Goal: Browse casually

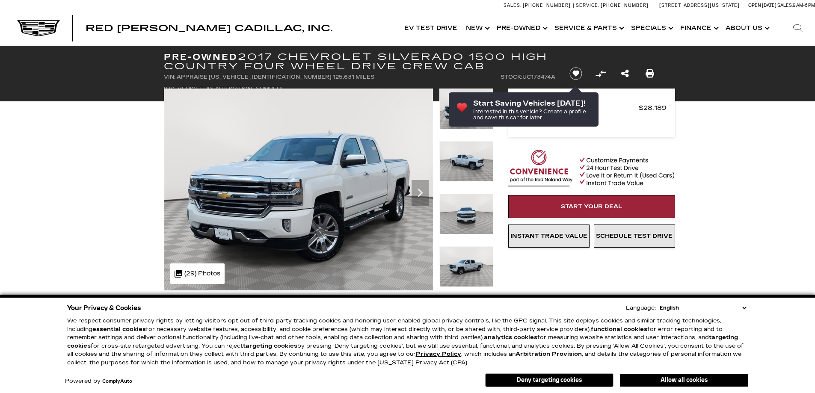
click at [745, 306] on select "English Spanish / Español English / [GEOGRAPHIC_DATA] Korean / 한국어 Vietnamese /…" at bounding box center [703, 308] width 91 height 9
click at [563, 378] on button "Deny targeting cookies" at bounding box center [549, 381] width 128 height 14
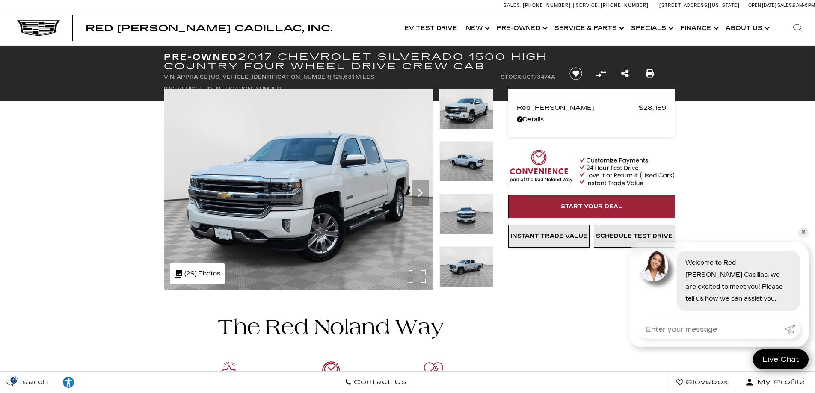
click at [414, 272] on img at bounding box center [298, 190] width 269 height 202
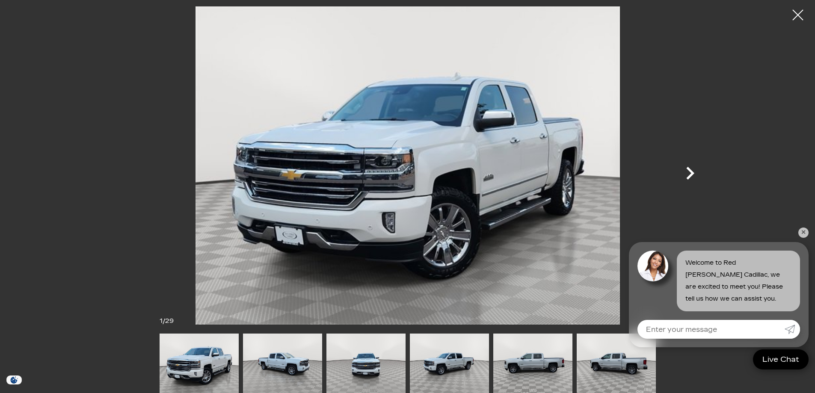
click at [688, 175] on icon "Next" at bounding box center [690, 173] width 26 height 26
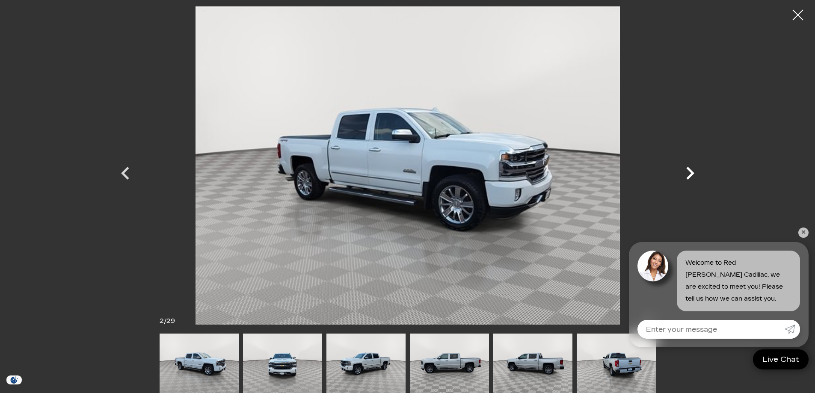
click at [688, 175] on icon "Next" at bounding box center [690, 173] width 26 height 26
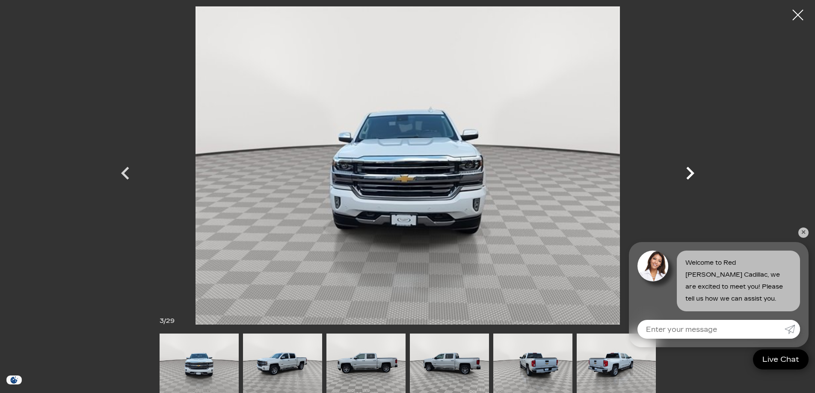
click at [688, 175] on icon "Next" at bounding box center [690, 173] width 26 height 26
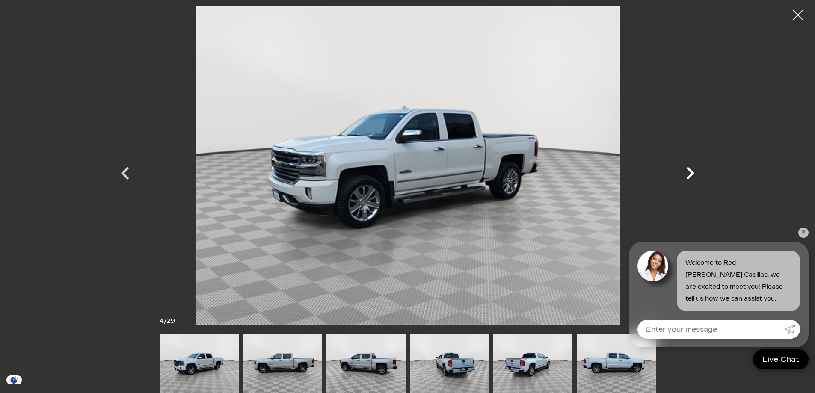
click at [688, 175] on icon "Next" at bounding box center [690, 173] width 26 height 26
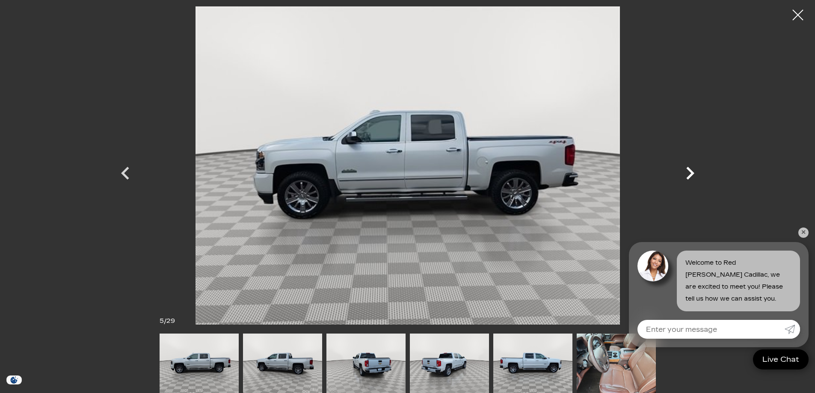
click at [688, 175] on icon "Next" at bounding box center [690, 173] width 26 height 26
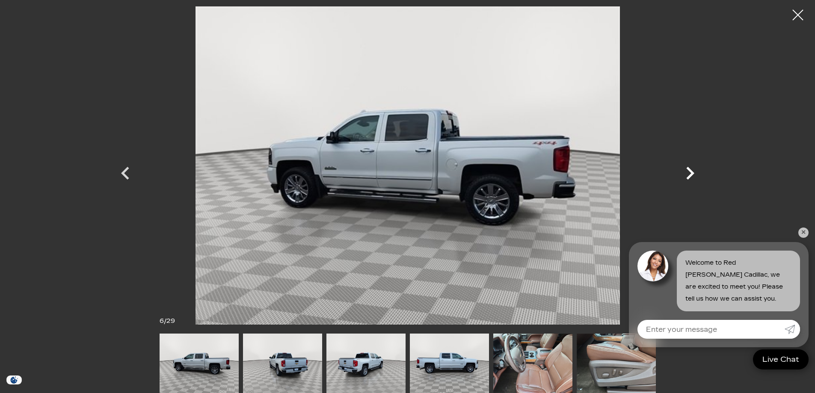
click at [688, 175] on icon "Next" at bounding box center [690, 173] width 26 height 26
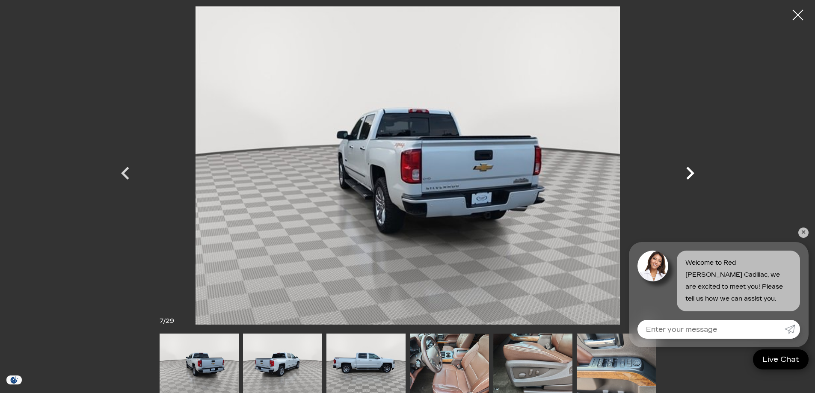
click at [688, 175] on icon "Next" at bounding box center [690, 173] width 26 height 26
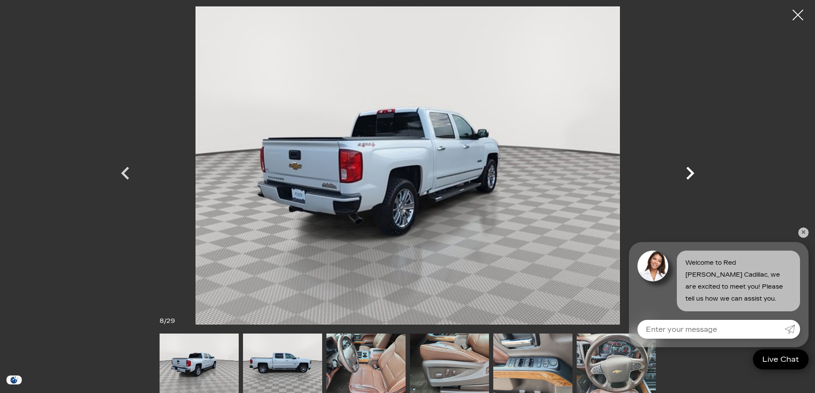
click at [688, 175] on icon "Next" at bounding box center [690, 173] width 26 height 26
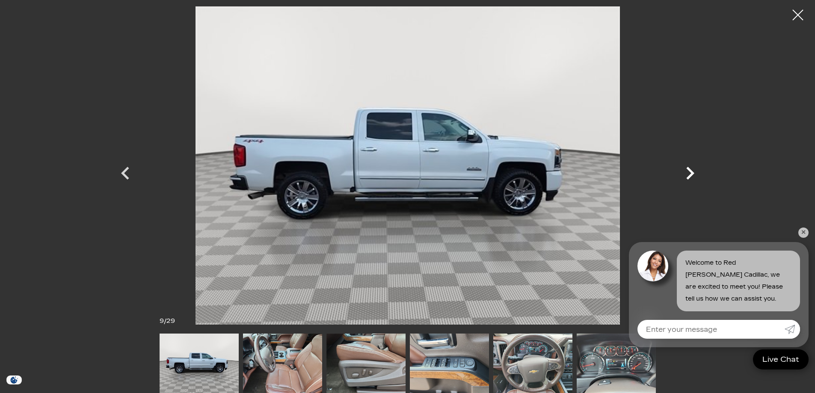
click at [688, 175] on icon "Next" at bounding box center [690, 173] width 26 height 26
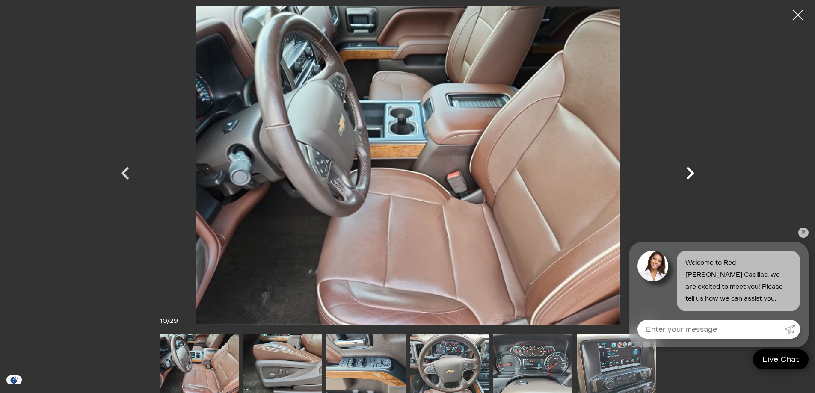
click at [688, 175] on icon "Next" at bounding box center [690, 173] width 26 height 26
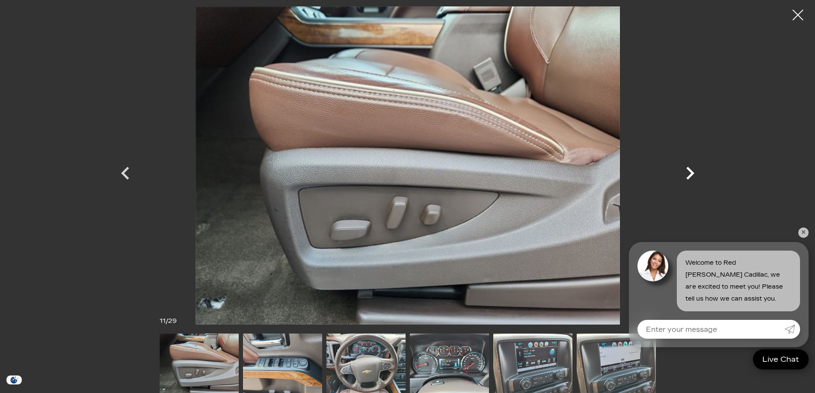
click at [688, 175] on icon "Next" at bounding box center [690, 173] width 26 height 26
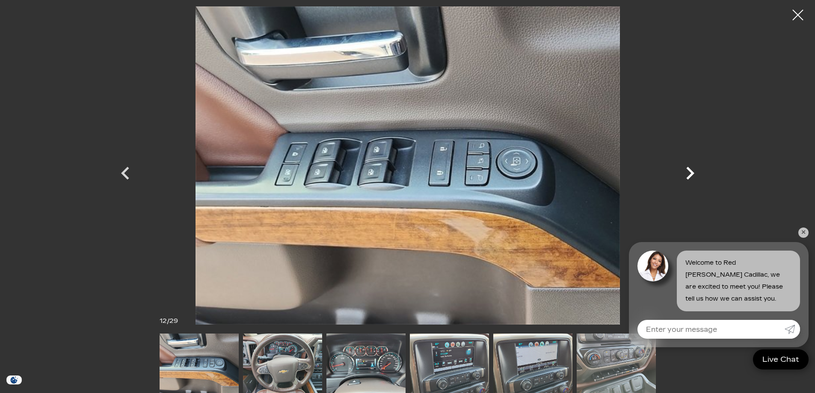
click at [688, 175] on icon "Next" at bounding box center [690, 173] width 26 height 26
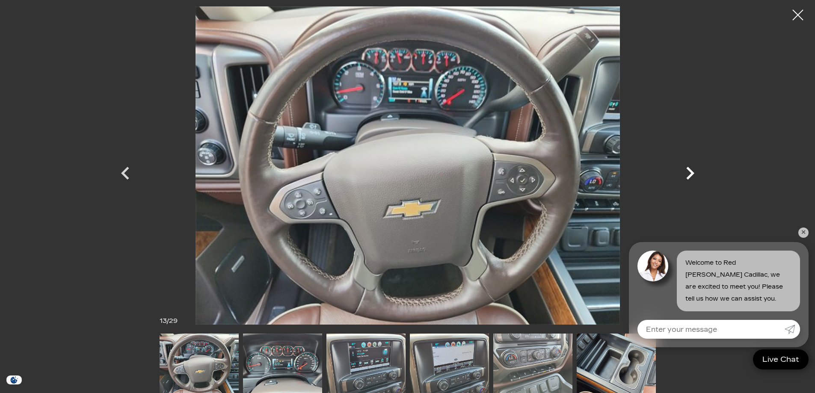
click at [688, 175] on icon "Next" at bounding box center [690, 173] width 26 height 26
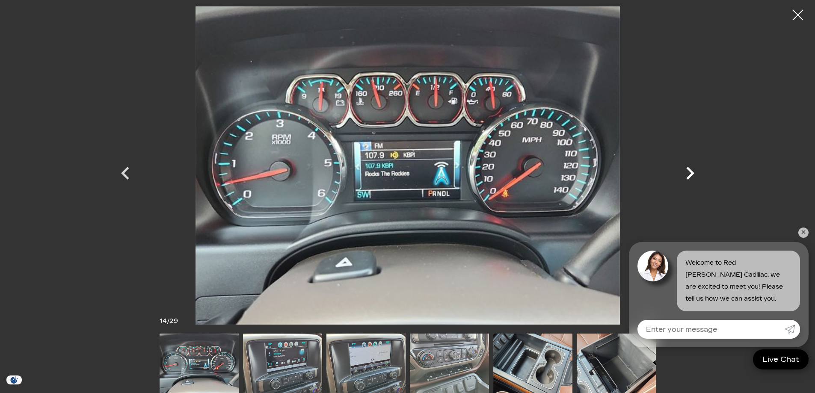
click at [688, 175] on icon "Next" at bounding box center [690, 173] width 26 height 26
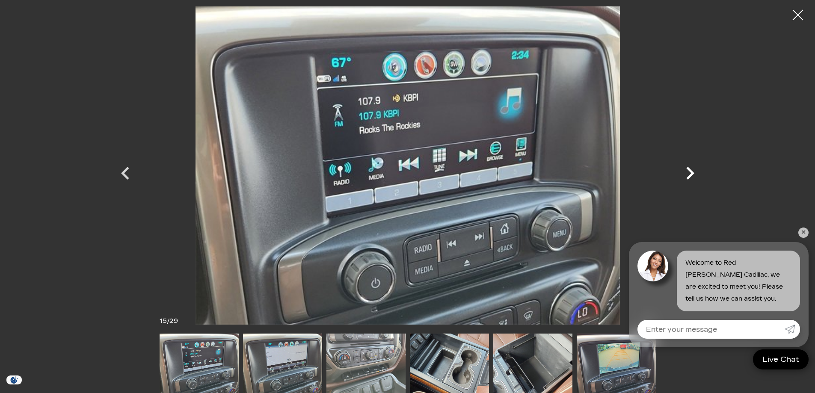
click at [688, 175] on icon "Next" at bounding box center [690, 173] width 26 height 26
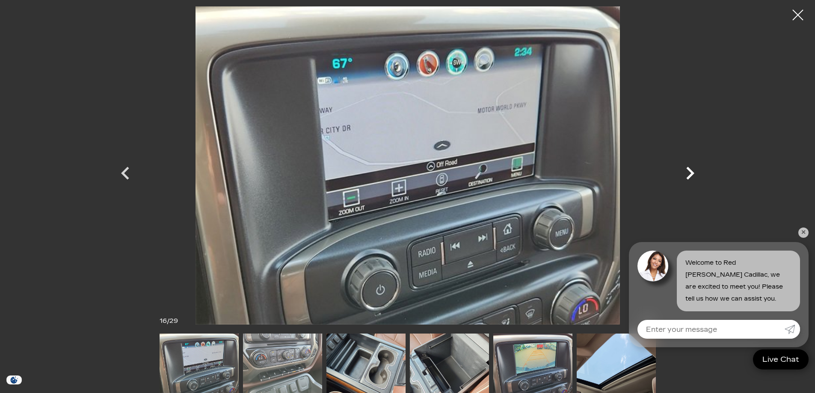
click at [688, 175] on icon "Next" at bounding box center [690, 173] width 26 height 26
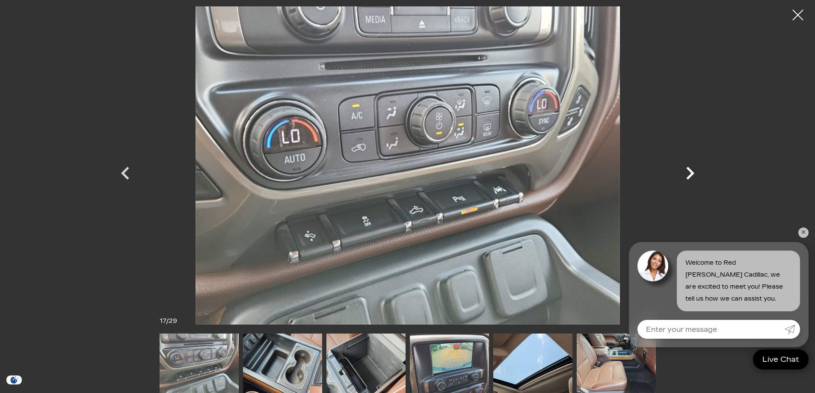
click at [688, 175] on icon "Next" at bounding box center [690, 173] width 26 height 26
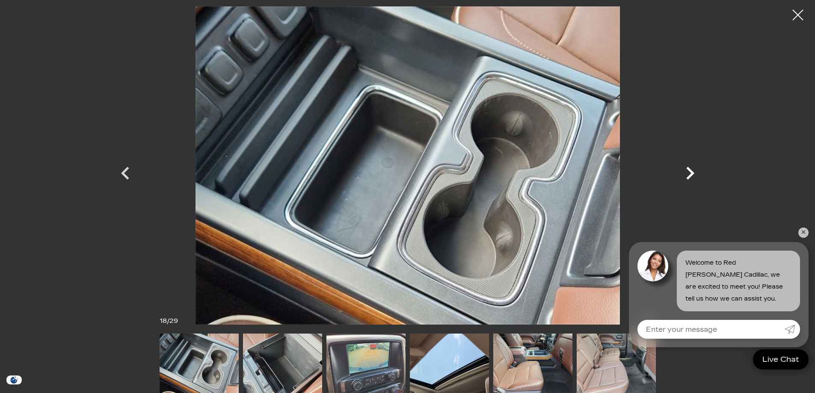
click at [688, 175] on icon "Next" at bounding box center [690, 173] width 26 height 26
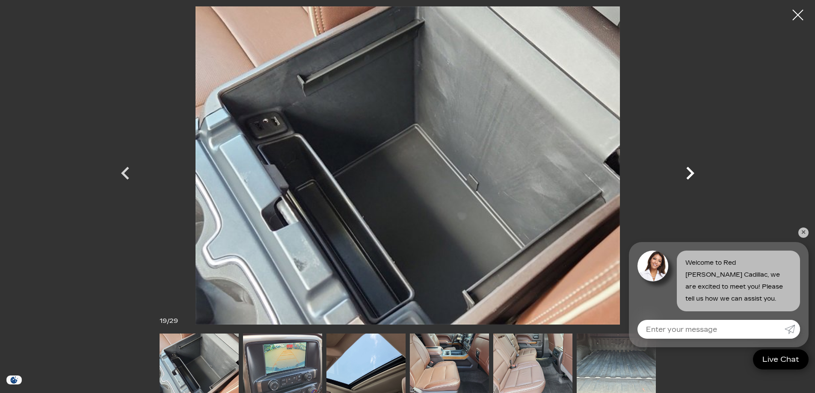
click at [688, 175] on icon "Next" at bounding box center [690, 173] width 26 height 26
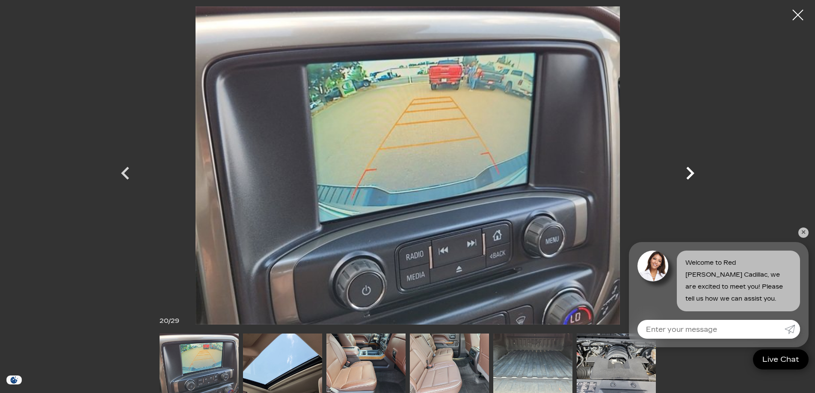
click at [688, 175] on icon "Next" at bounding box center [690, 173] width 26 height 26
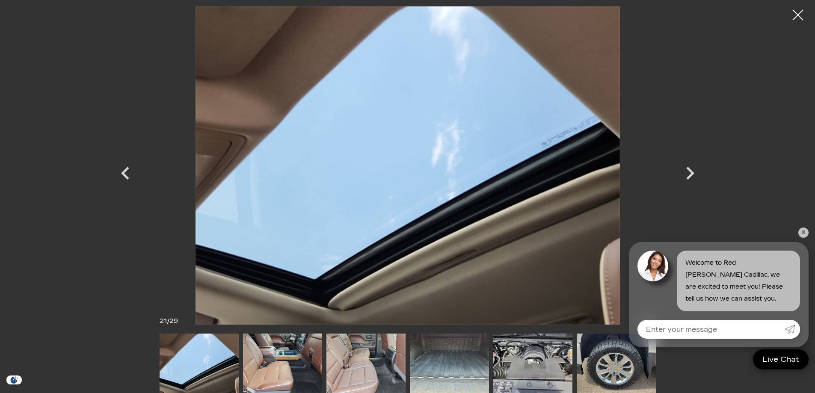
click at [800, 227] on div at bounding box center [407, 196] width 815 height 393
click at [803, 233] on link "✕" at bounding box center [803, 233] width 10 height 10
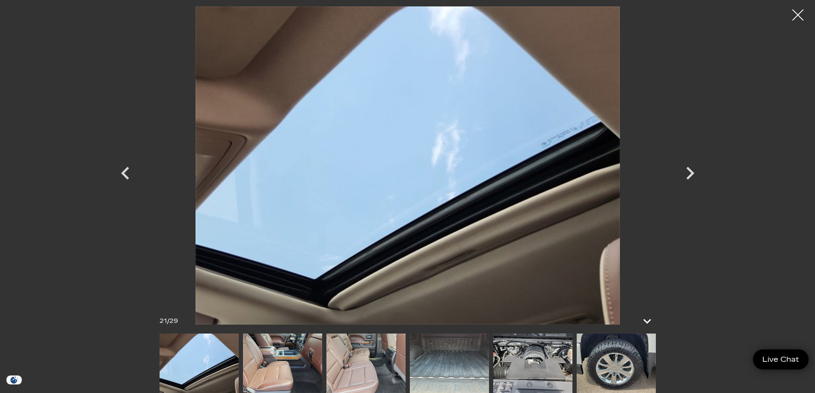
click at [801, 14] on div at bounding box center [798, 15] width 23 height 23
